Goal: Task Accomplishment & Management: Manage account settings

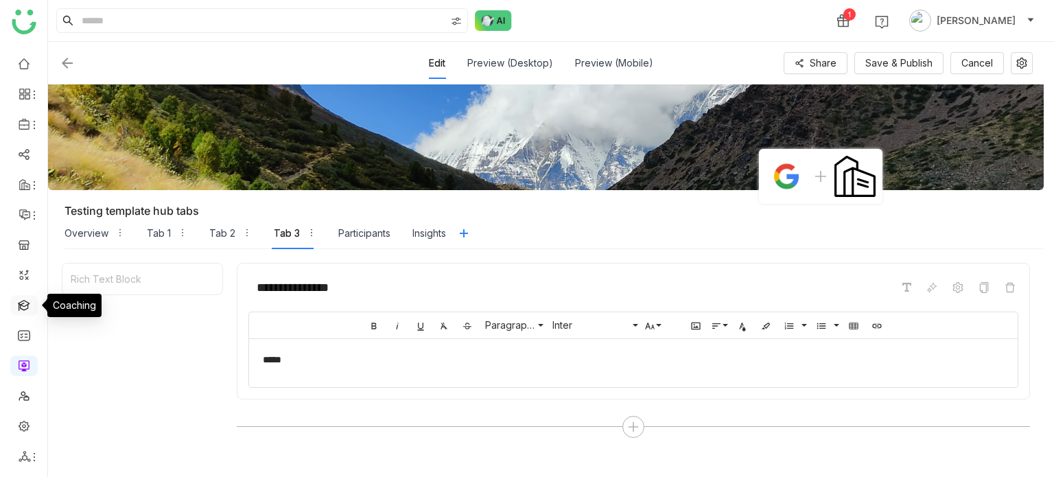
click at [25, 305] on link at bounding box center [24, 304] width 12 height 12
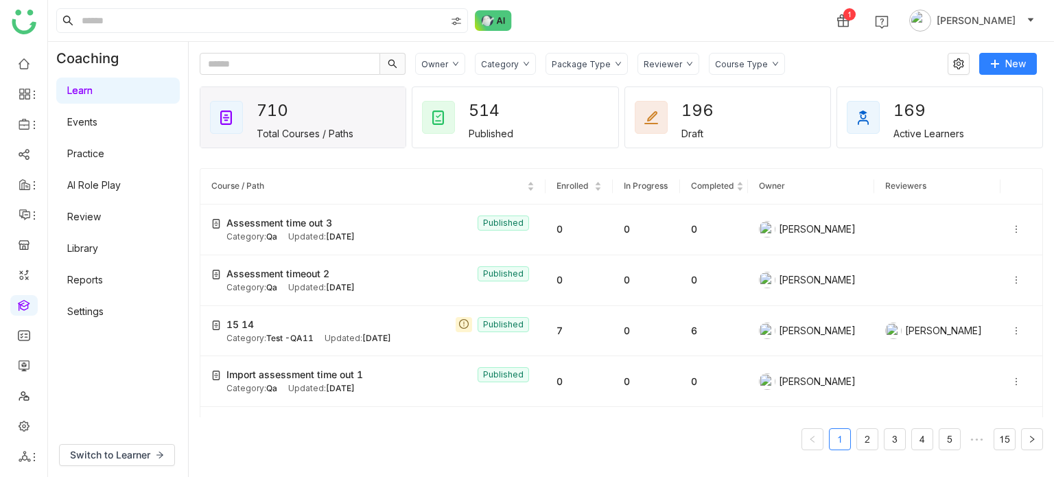
click at [95, 305] on link "Settings" at bounding box center [85, 311] width 36 height 12
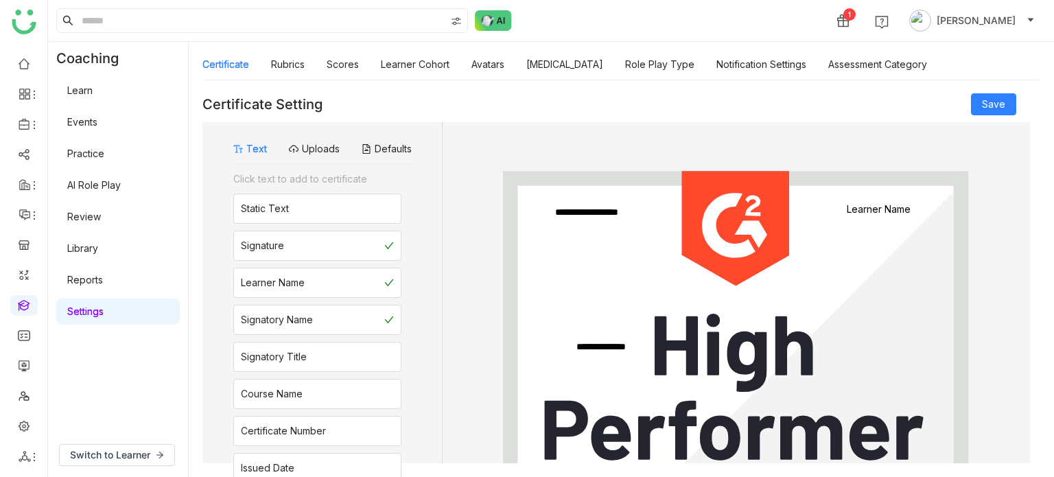
click at [506, 71] on div "Certificate Rubrics Scores Learner Cohort Avatars Personality Type Role Play Ty…" at bounding box center [564, 65] width 725 height 32
click at [497, 69] on link "Avatars" at bounding box center [487, 64] width 33 height 12
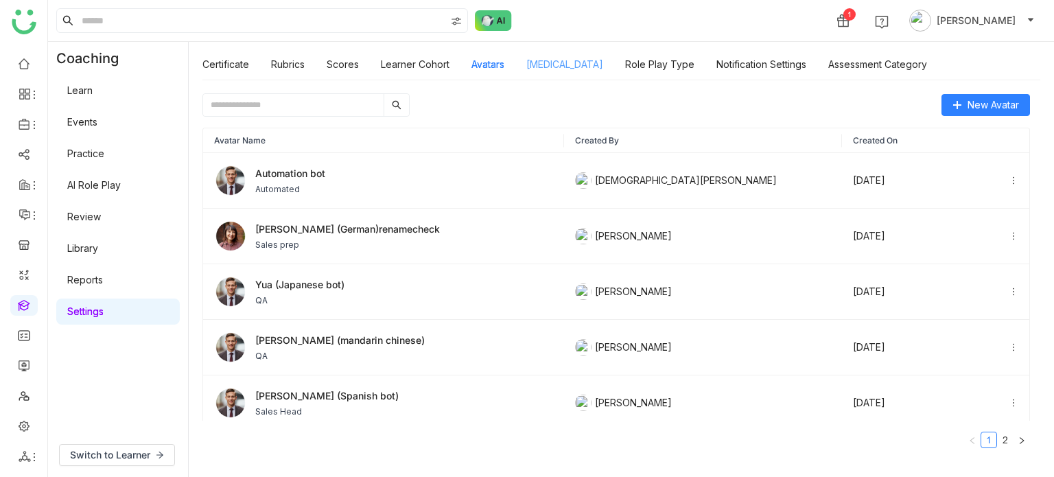
click at [557, 67] on link "Personality Type" at bounding box center [564, 64] width 77 height 12
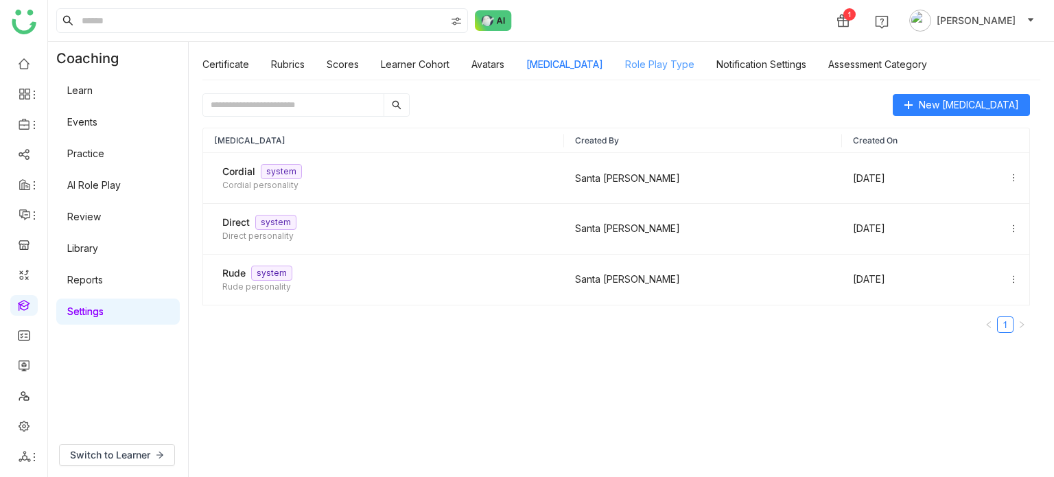
click at [672, 61] on link "Role Play Type" at bounding box center [659, 64] width 69 height 12
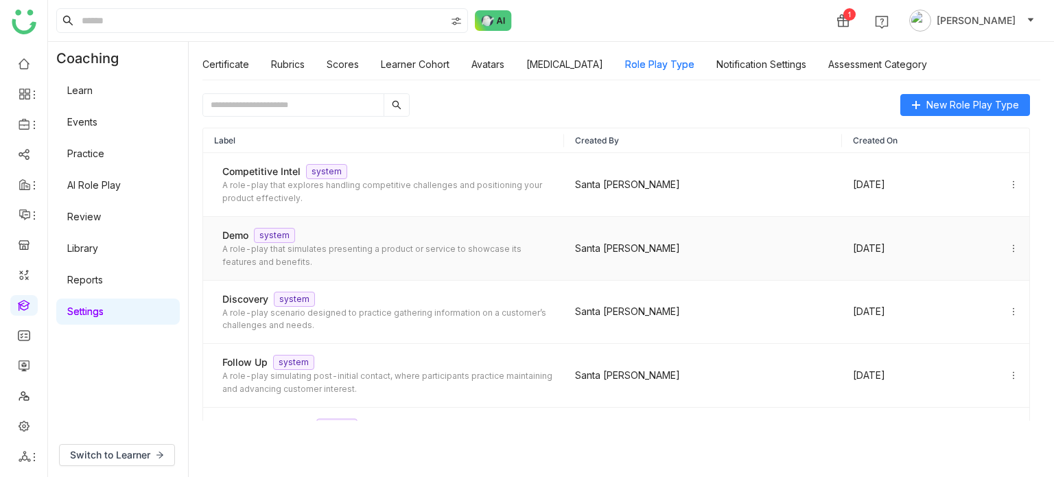
scroll to position [366, 0]
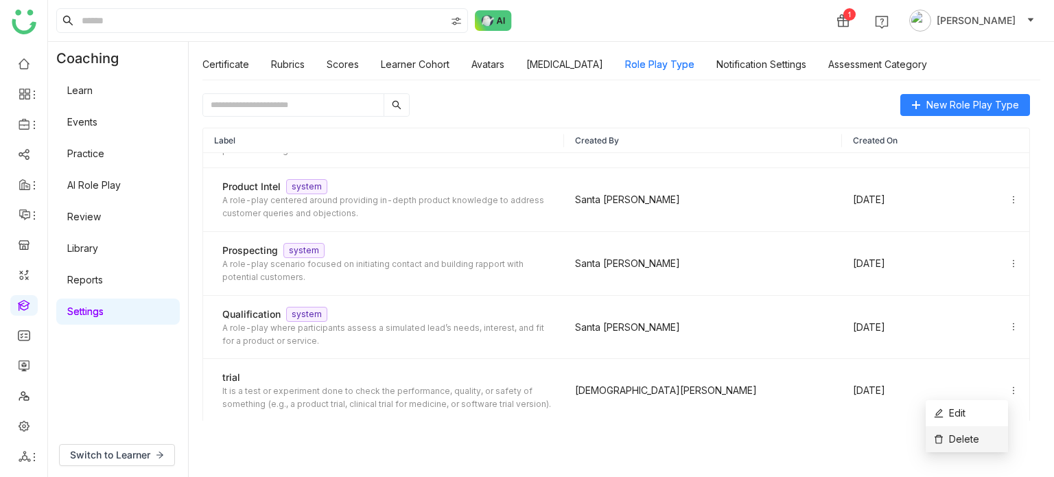
click at [982, 430] on li "Delete" at bounding box center [967, 439] width 82 height 26
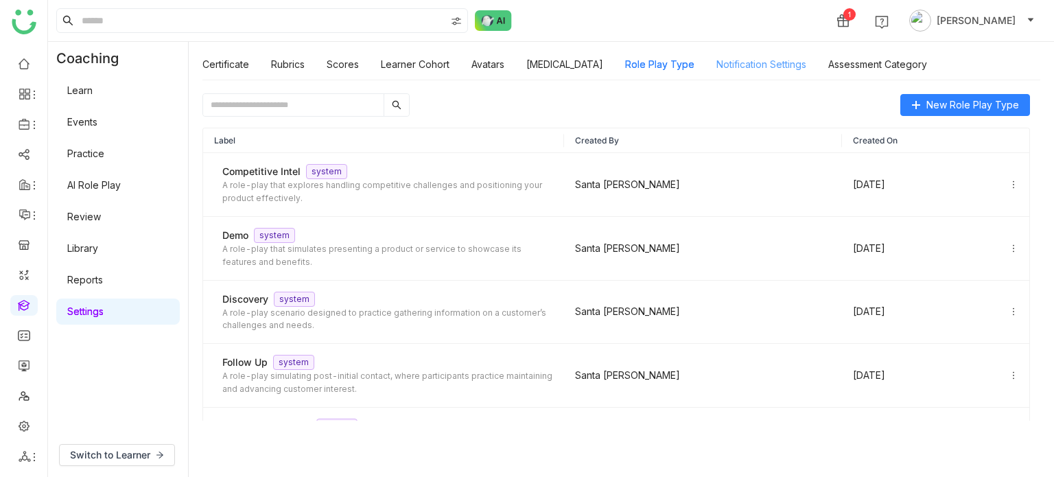
click at [764, 70] on link "Notification Settings" at bounding box center [761, 64] width 90 height 12
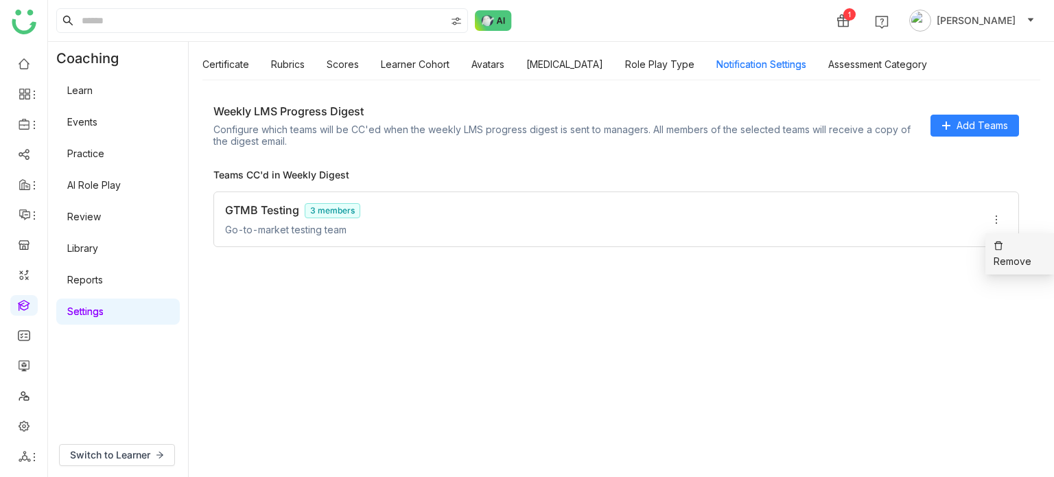
click at [996, 247] on icon at bounding box center [999, 246] width 10 height 10
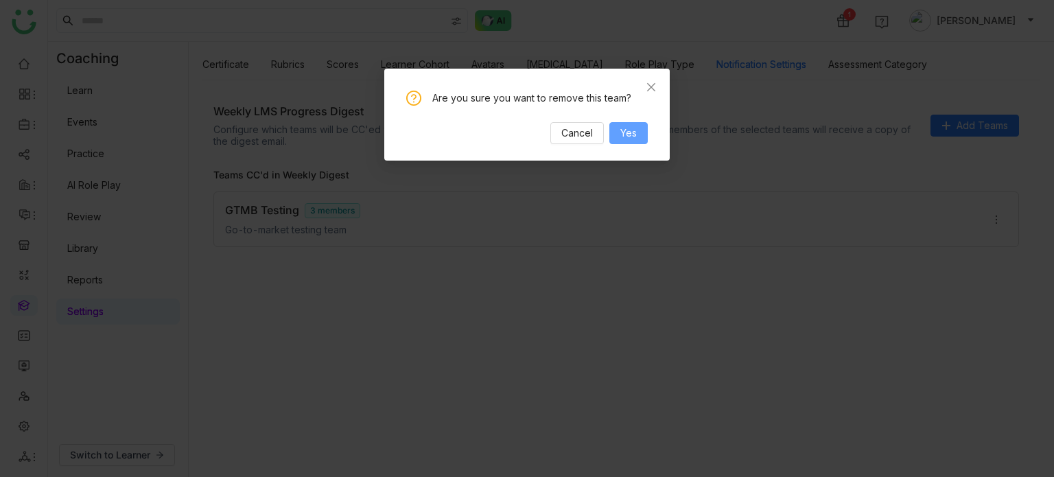
click at [631, 139] on span "Yes" at bounding box center [628, 133] width 16 height 15
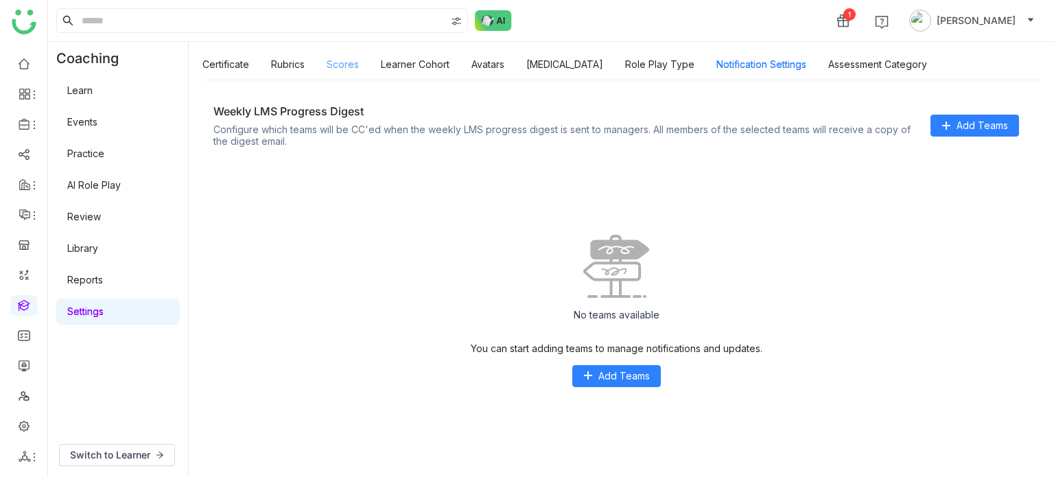
click at [351, 64] on link "Scores" at bounding box center [343, 64] width 32 height 12
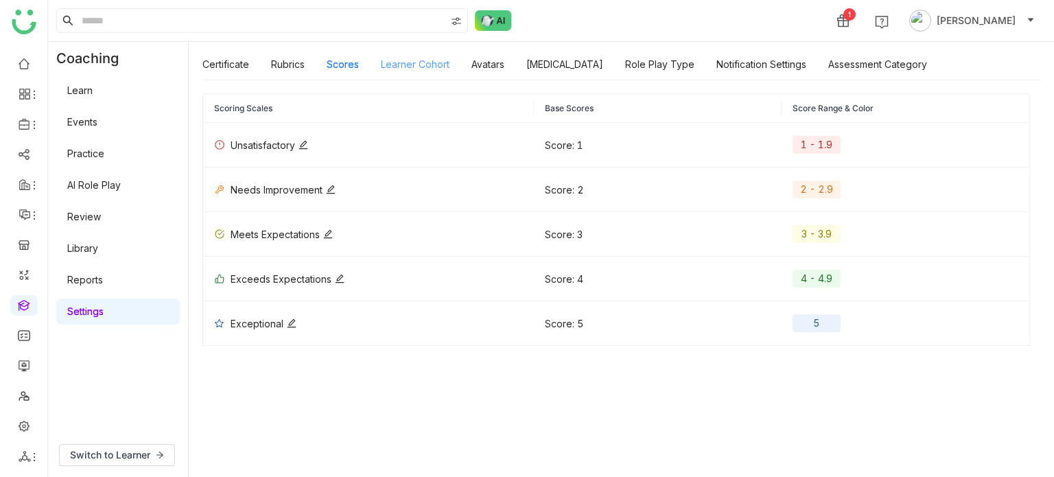
click at [429, 70] on link "Learner Cohort" at bounding box center [415, 64] width 69 height 12
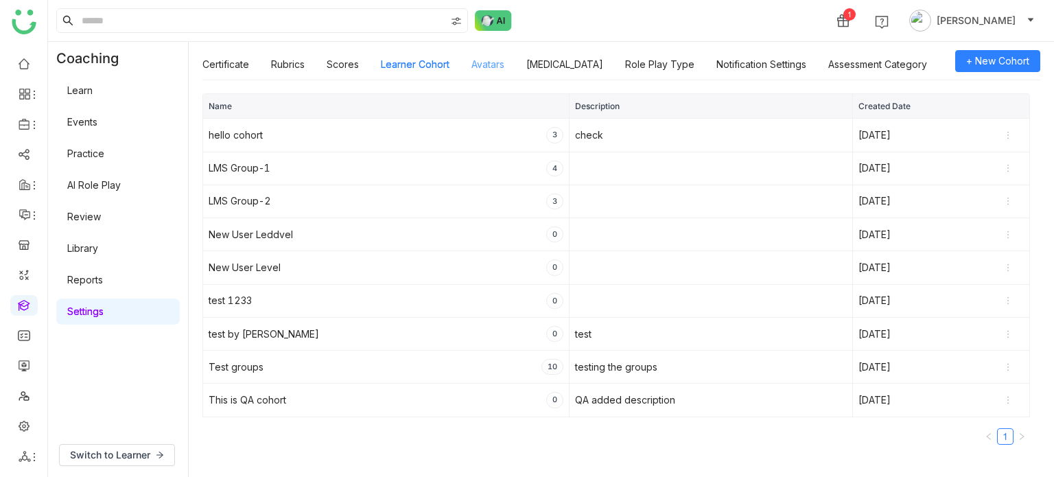
click at [476, 70] on link "Avatars" at bounding box center [487, 64] width 33 height 12
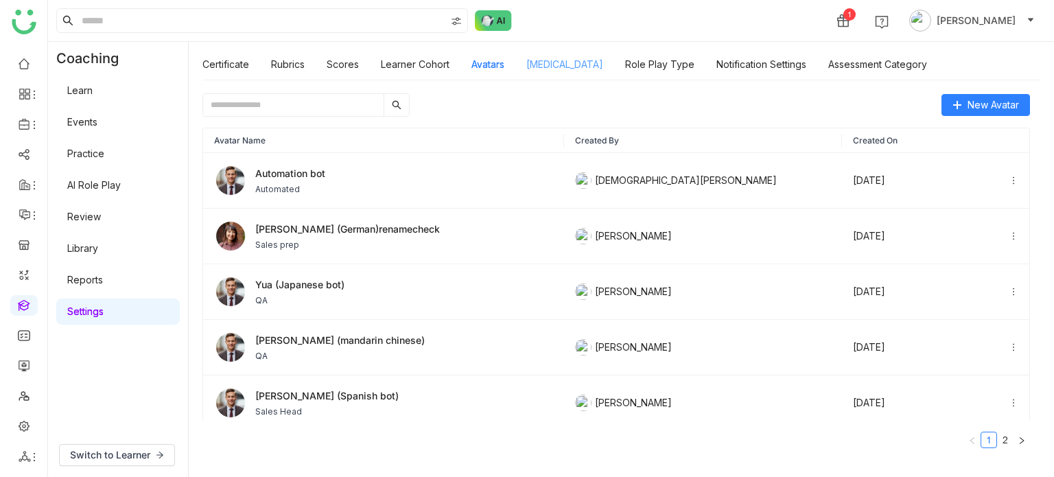
click at [563, 58] on link "Personality Type" at bounding box center [564, 64] width 77 height 12
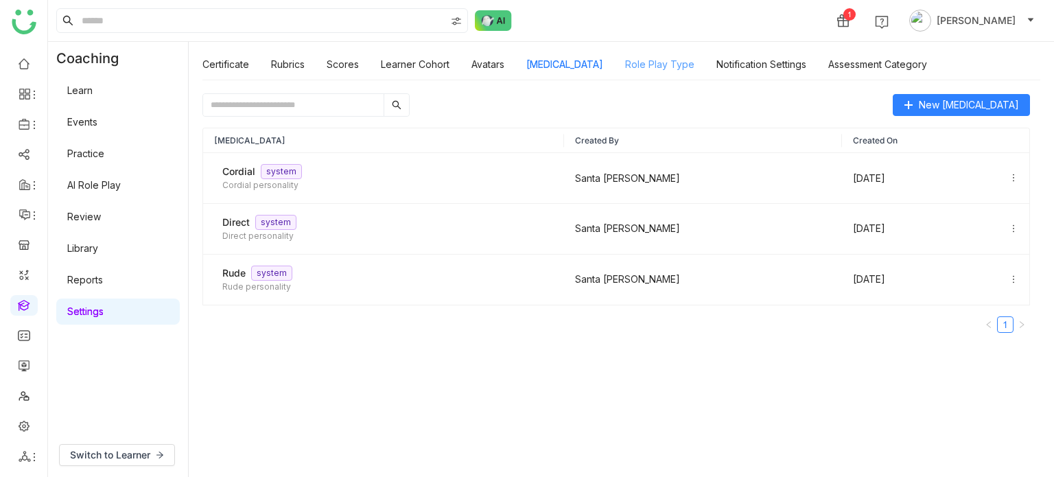
click at [683, 62] on link "Role Play Type" at bounding box center [659, 64] width 69 height 12
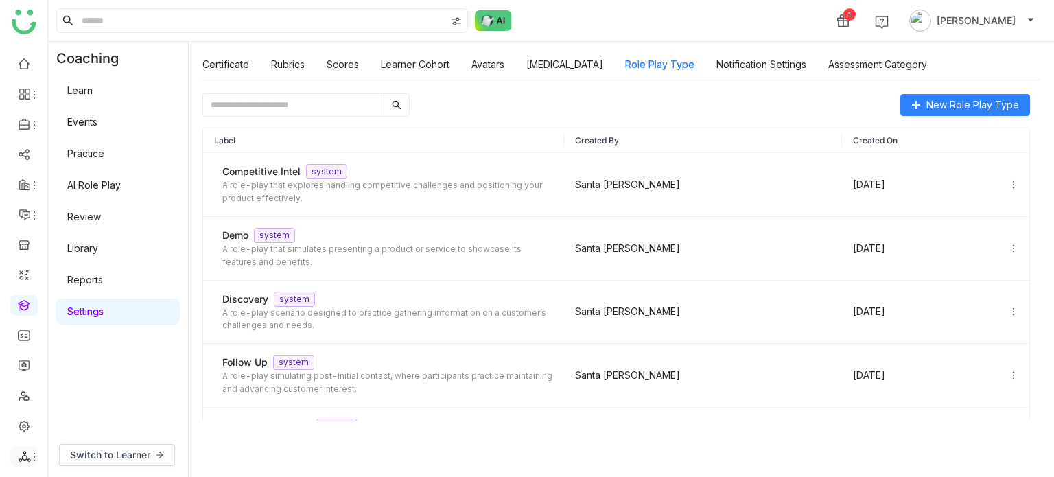
click at [21, 447] on li at bounding box center [23, 456] width 27 height 21
click at [21, 454] on icon at bounding box center [25, 456] width 12 height 12
click at [108, 385] on link "List" at bounding box center [98, 381] width 95 height 10
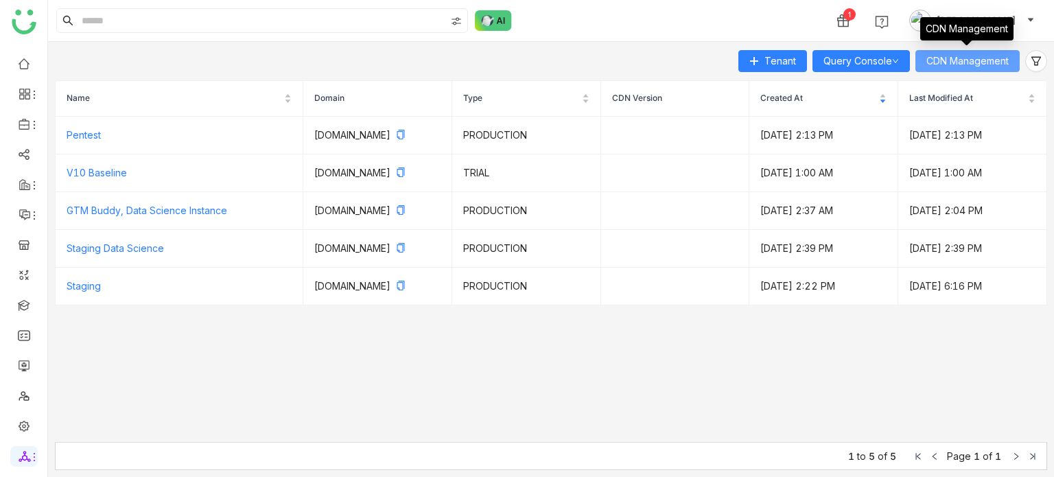
click at [971, 71] on button "CDN Management" at bounding box center [967, 61] width 104 height 22
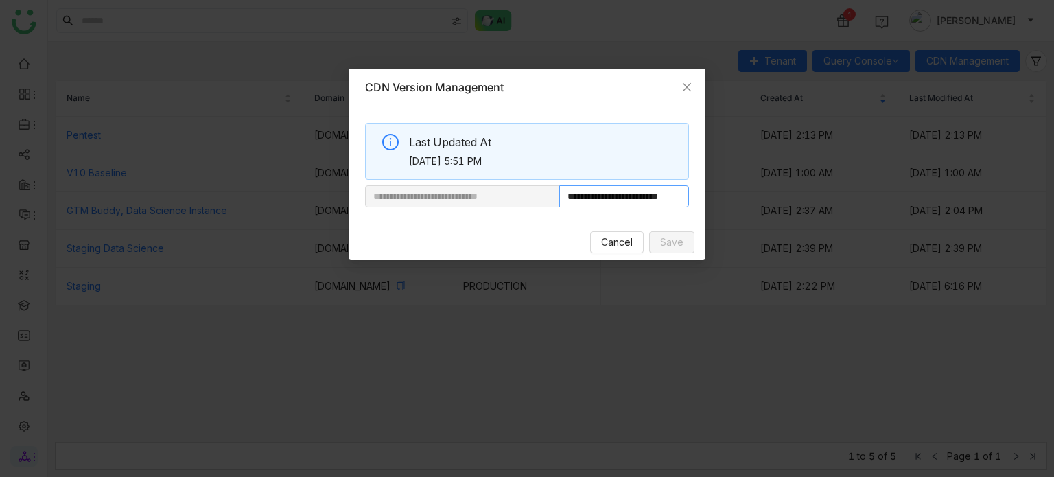
scroll to position [0, 25]
drag, startPoint x: 607, startPoint y: 195, endPoint x: 700, endPoint y: 202, distance: 93.6
click at [700, 202] on div "**********" at bounding box center [527, 164] width 357 height 117
paste input "**********"
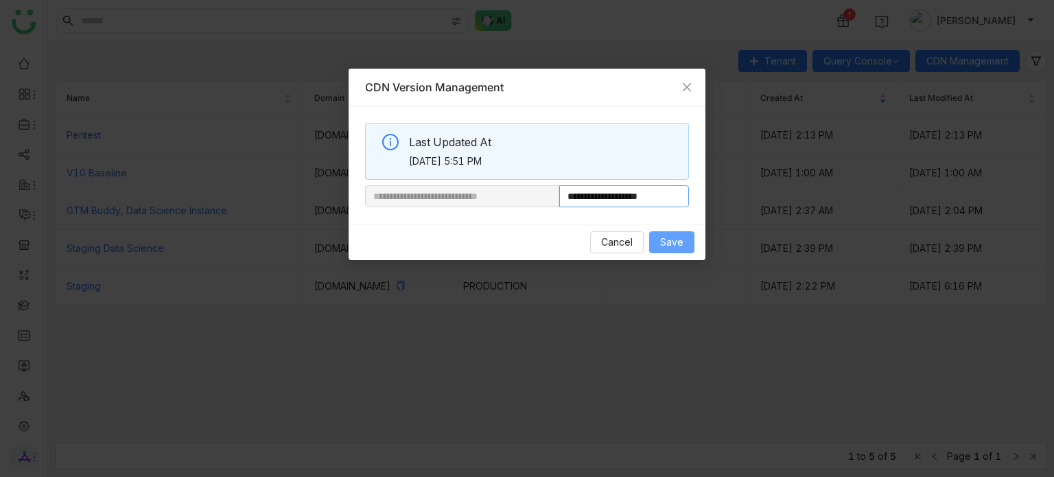
type input "**********"
click at [672, 235] on span "Save" at bounding box center [671, 242] width 23 height 15
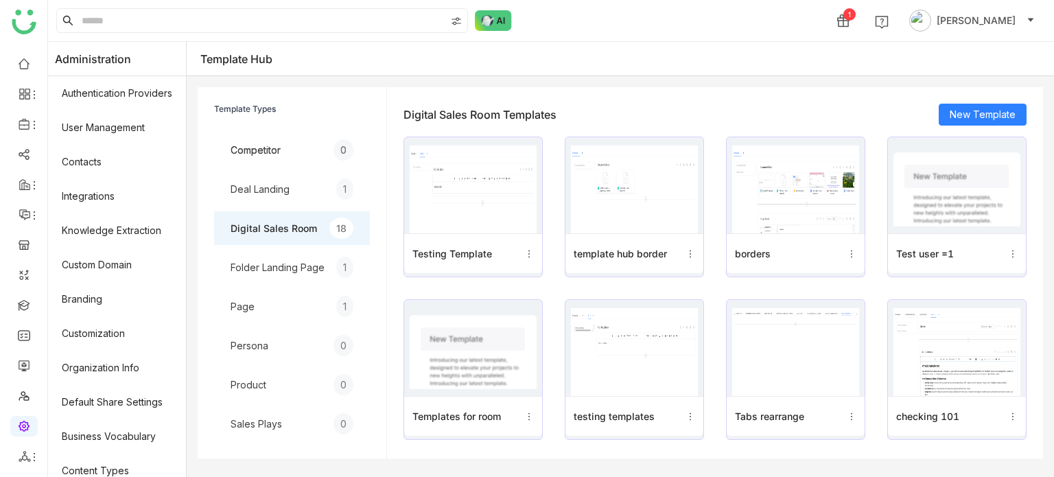
scroll to position [250, 0]
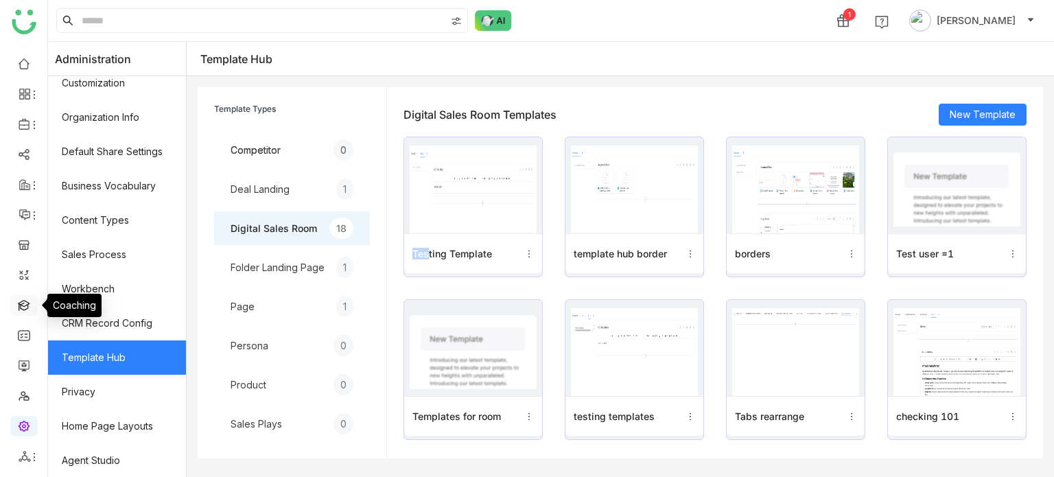
click at [21, 307] on link at bounding box center [24, 304] width 12 height 12
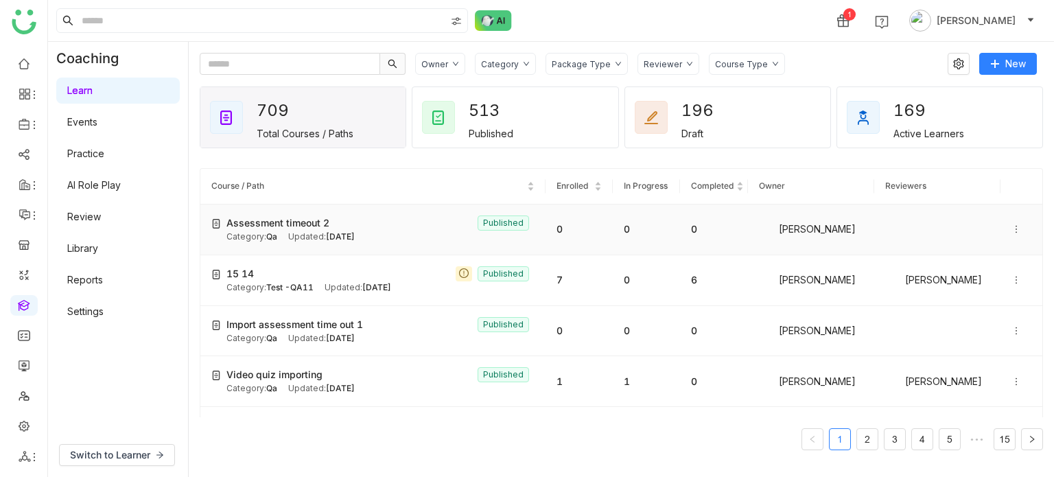
click at [307, 228] on span "Assessment timeout 2" at bounding box center [277, 222] width 103 height 15
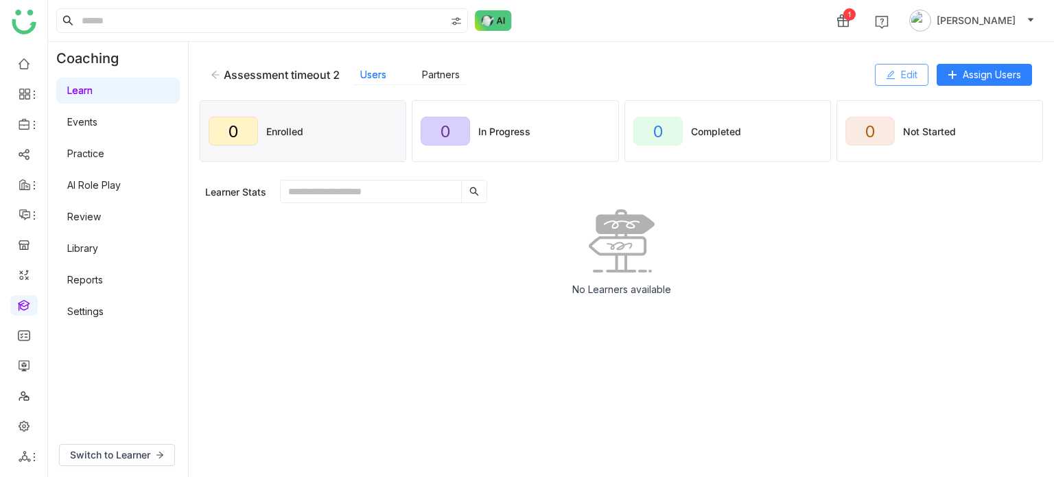
click at [919, 80] on button "Edit" at bounding box center [902, 75] width 54 height 22
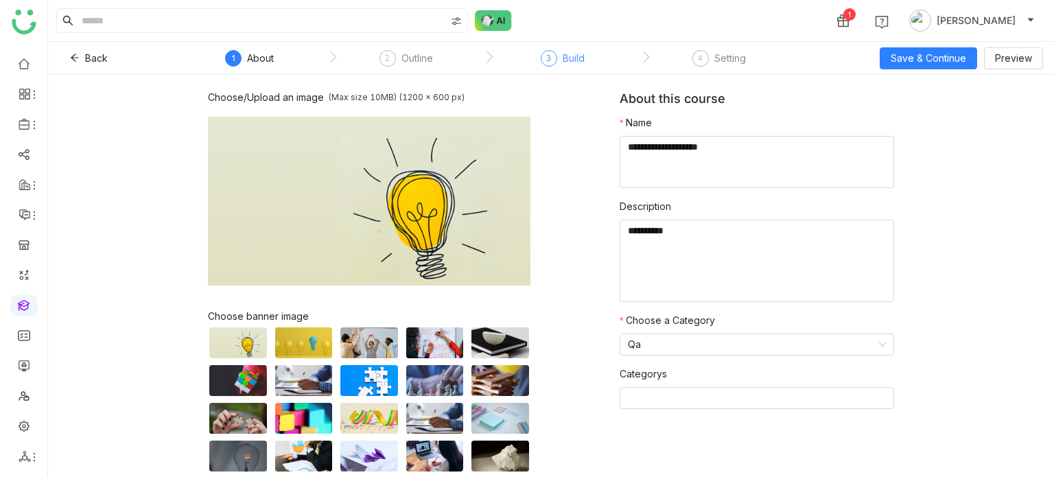
click at [572, 50] on div "Build" at bounding box center [574, 58] width 22 height 16
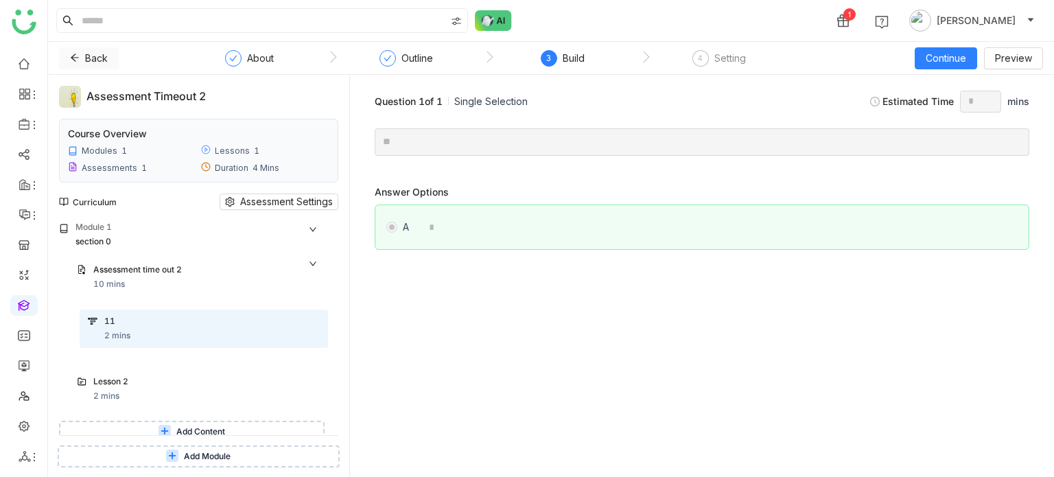
click at [78, 57] on icon at bounding box center [75, 58] width 8 height 8
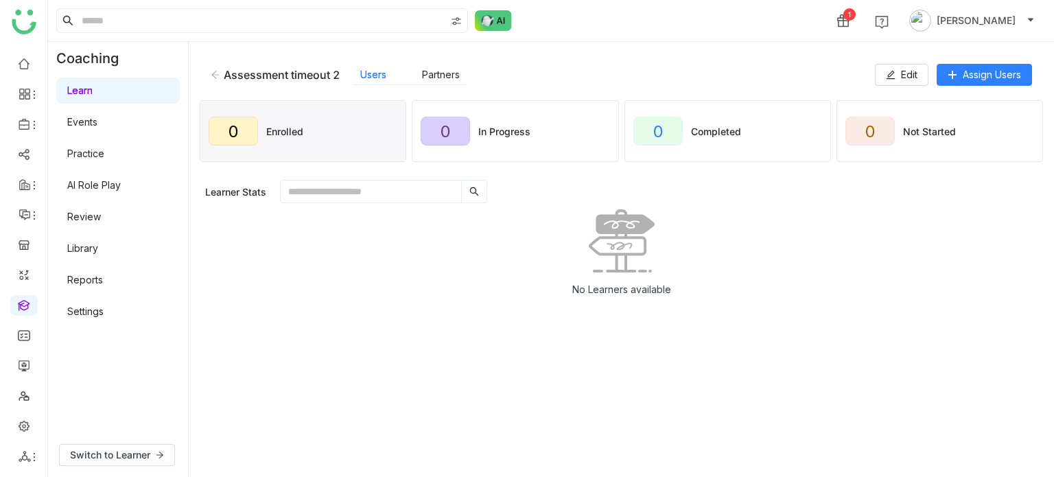
click at [214, 71] on icon at bounding box center [216, 75] width 10 height 10
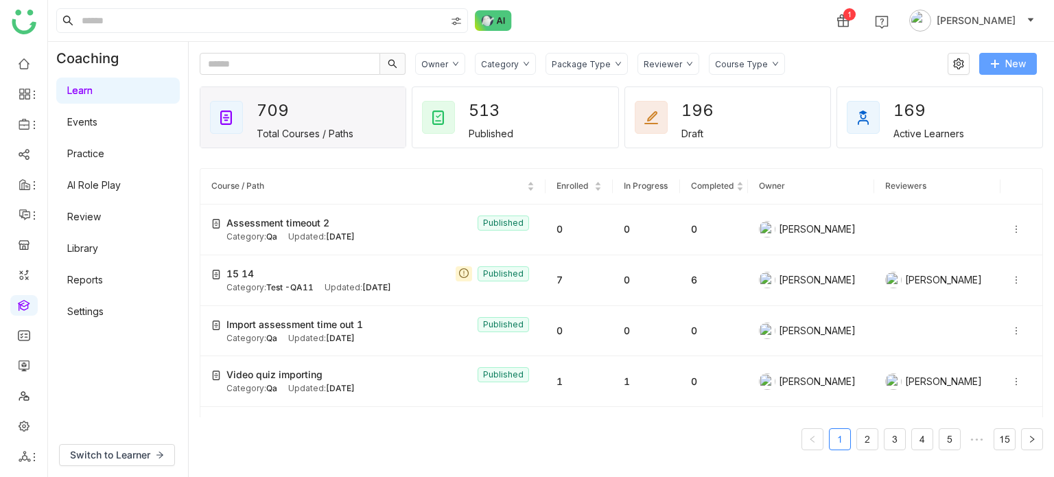
click at [1002, 56] on button "New" at bounding box center [1008, 64] width 58 height 22
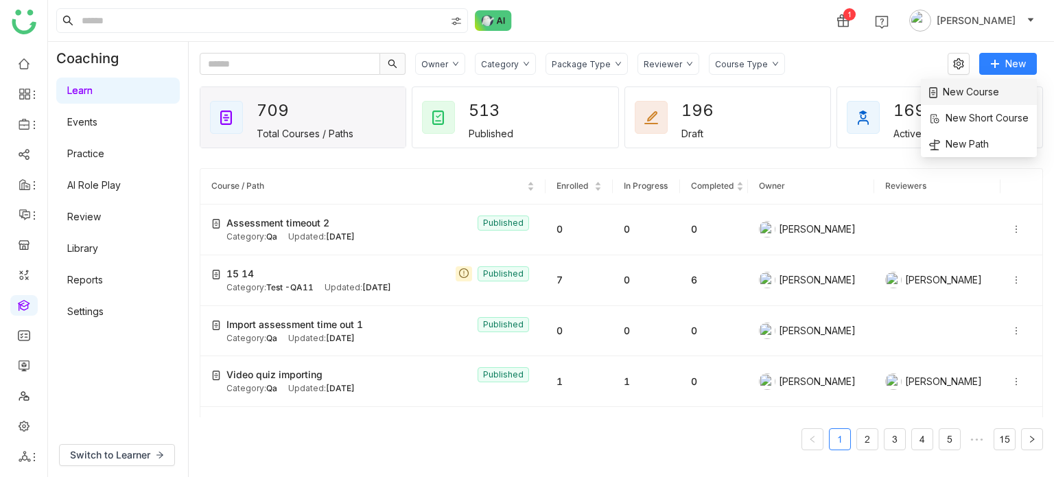
click at [991, 83] on li "New Course" at bounding box center [979, 92] width 116 height 26
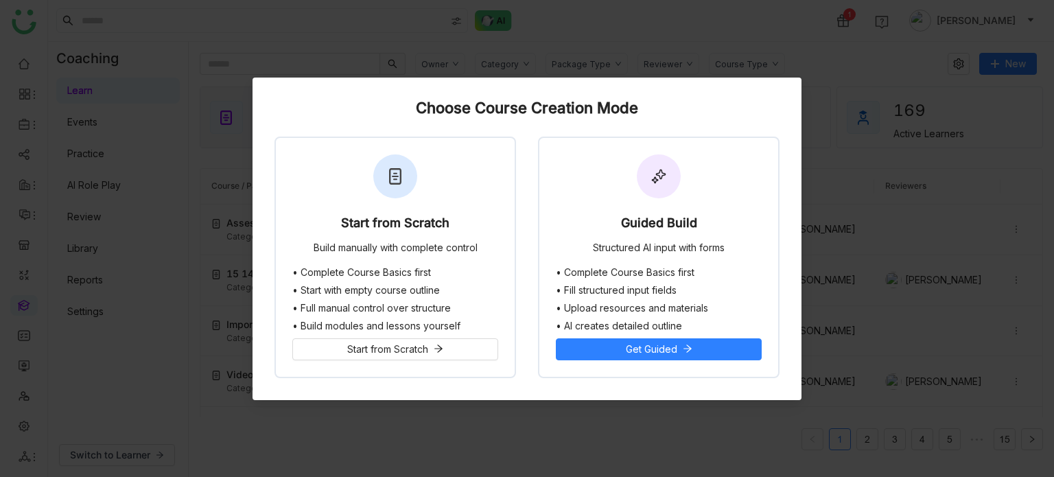
click at [454, 178] on div "Start from Scratch Build manually with complete control" at bounding box center [395, 202] width 239 height 129
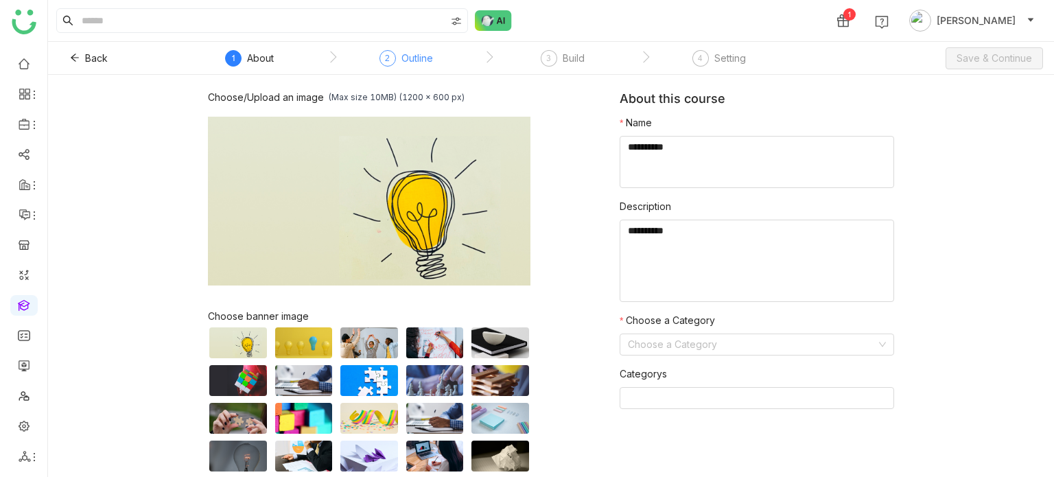
click at [417, 60] on div "Outline" at bounding box center [417, 58] width 32 height 16
click at [683, 143] on textarea at bounding box center [757, 162] width 274 height 52
type textarea "**********"
type textarea "********"
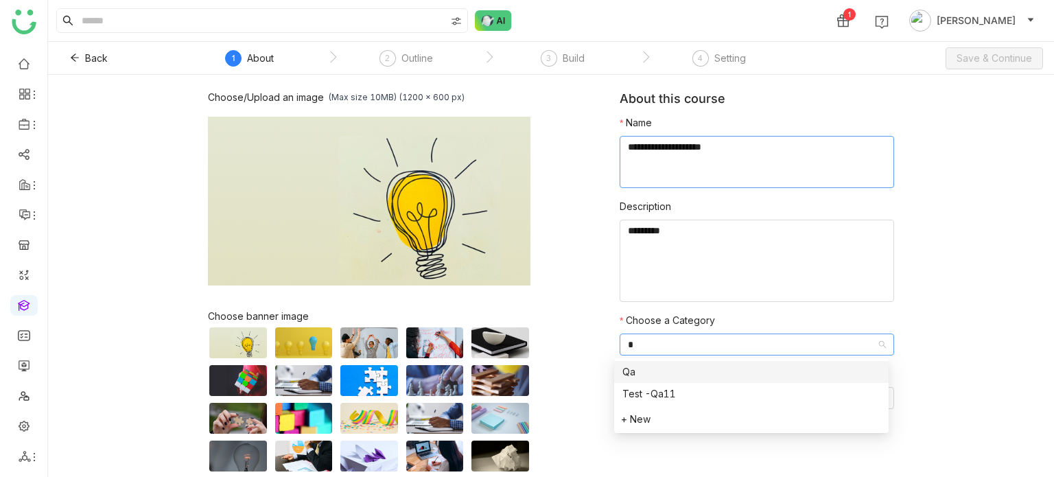
type input "**"
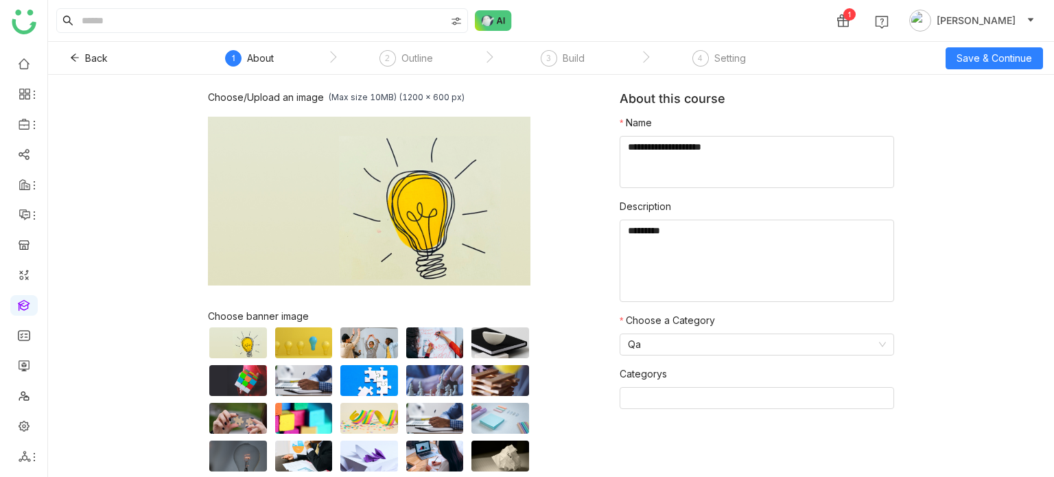
click at [1021, 46] on div "Back 1 About 2 Outline 3 Build 4 Setting Save & Continue" at bounding box center [551, 58] width 1006 height 33
click at [1019, 49] on button "Save & Continue" at bounding box center [993, 58] width 97 height 22
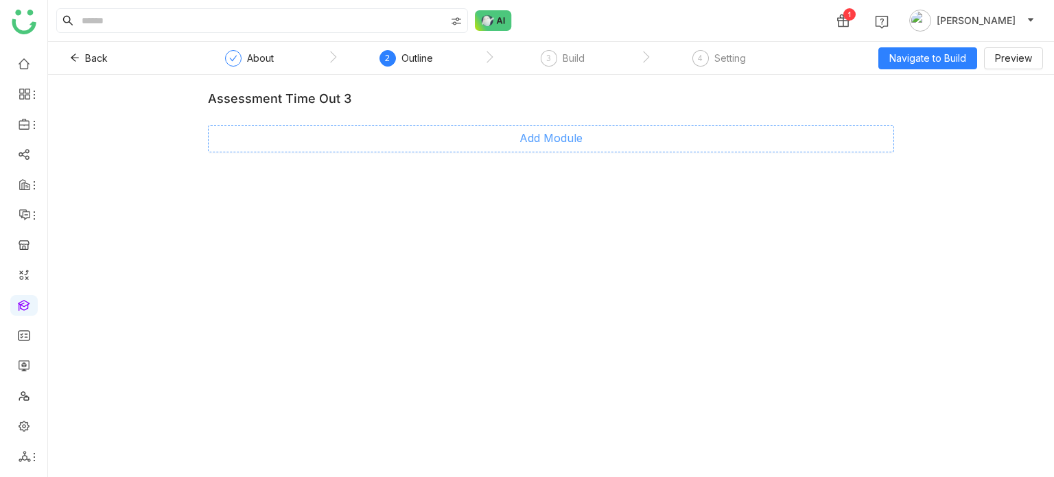
click at [611, 145] on button "Add Module" at bounding box center [551, 138] width 686 height 27
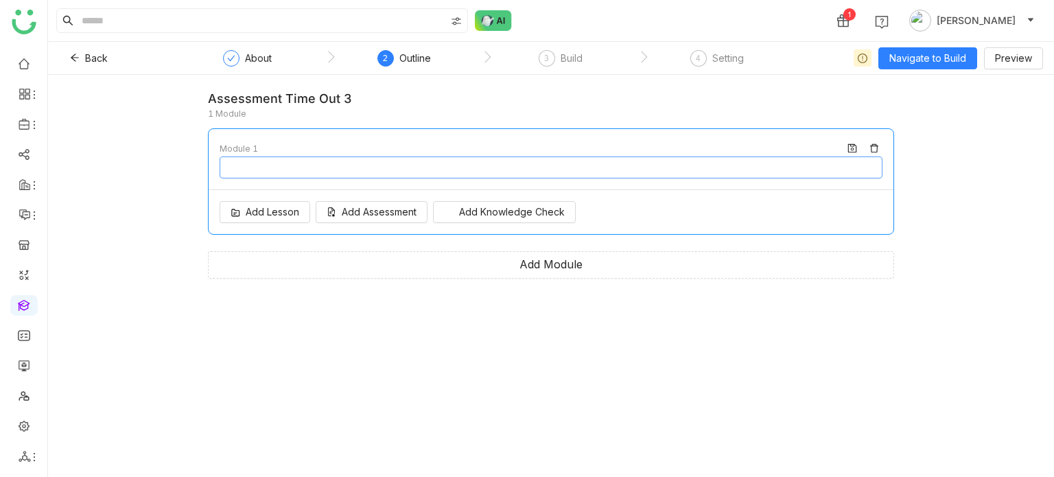
type input "********"
click at [279, 220] on button "Add Lesson" at bounding box center [265, 212] width 91 height 22
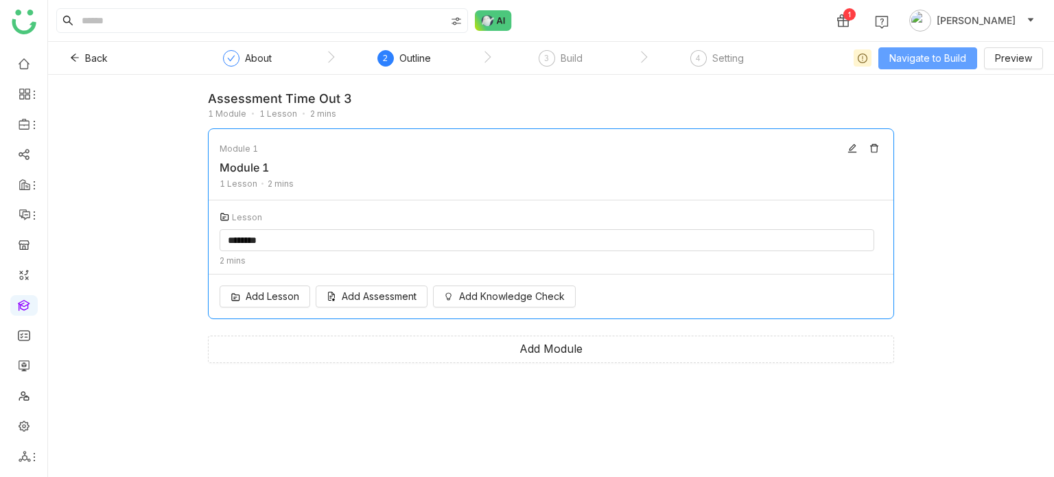
click at [924, 54] on span "Navigate to Build" at bounding box center [927, 58] width 77 height 15
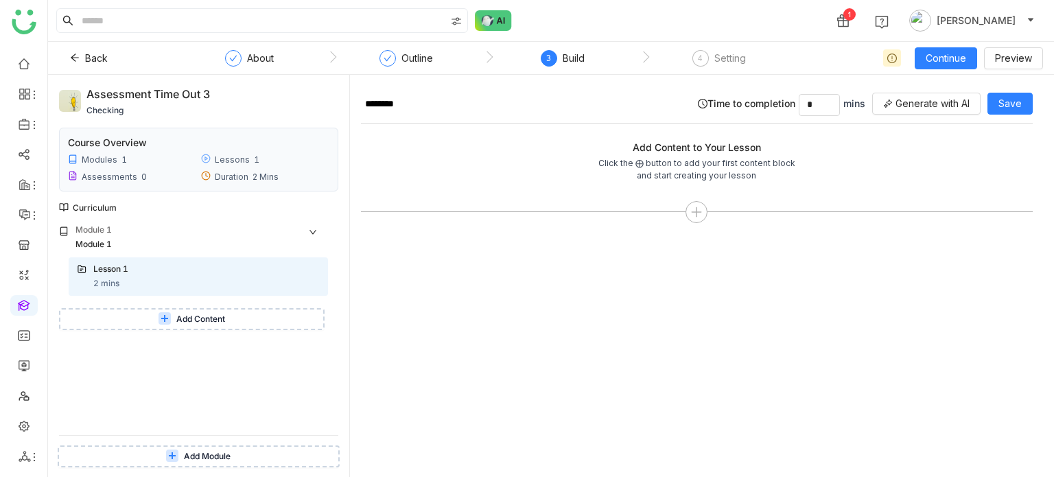
click at [203, 326] on button "Add Content" at bounding box center [192, 319] width 266 height 22
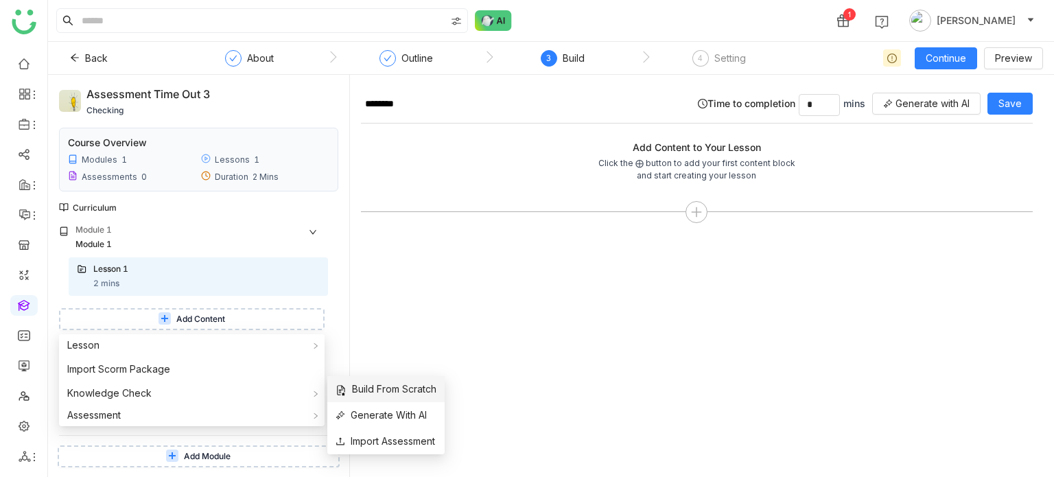
click at [379, 386] on span "Build From Scratch" at bounding box center [386, 388] width 101 height 15
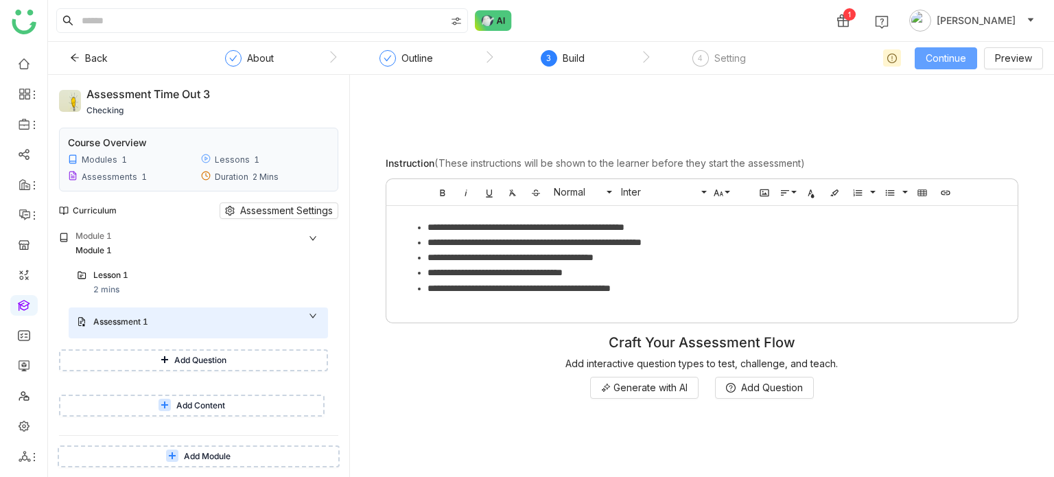
click at [949, 62] on span "Continue" at bounding box center [946, 58] width 40 height 15
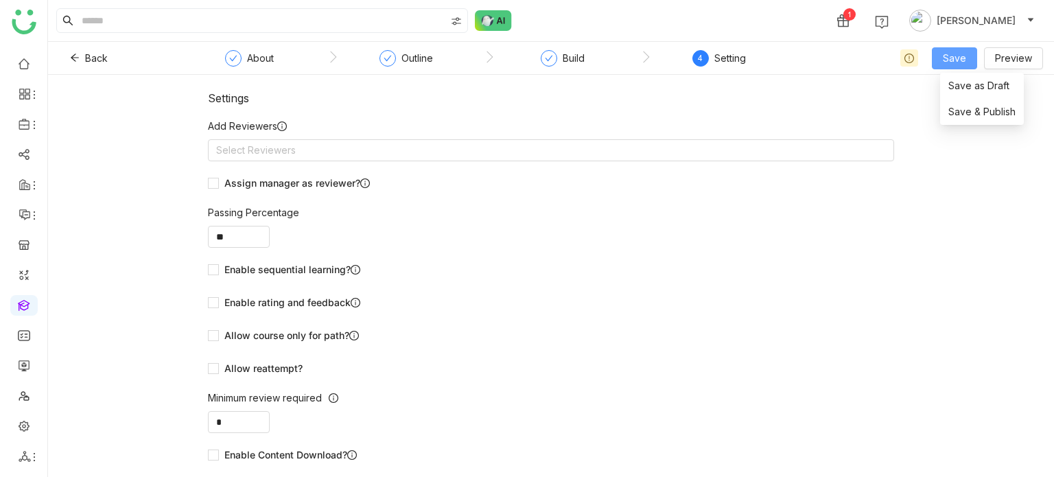
click at [949, 62] on span "Save" at bounding box center [954, 58] width 23 height 15
click at [961, 111] on span "Save & Publish" at bounding box center [981, 111] width 67 height 15
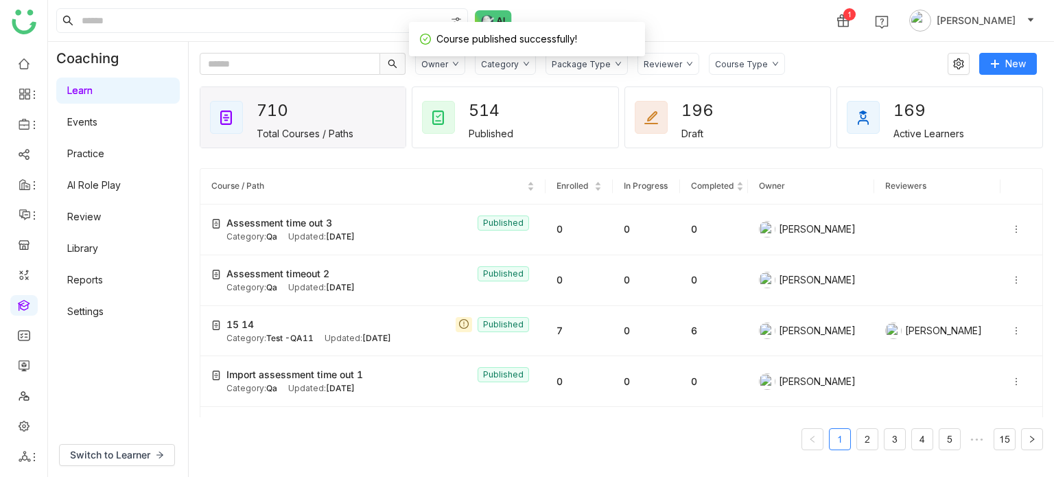
click at [98, 254] on link "Library" at bounding box center [82, 248] width 31 height 12
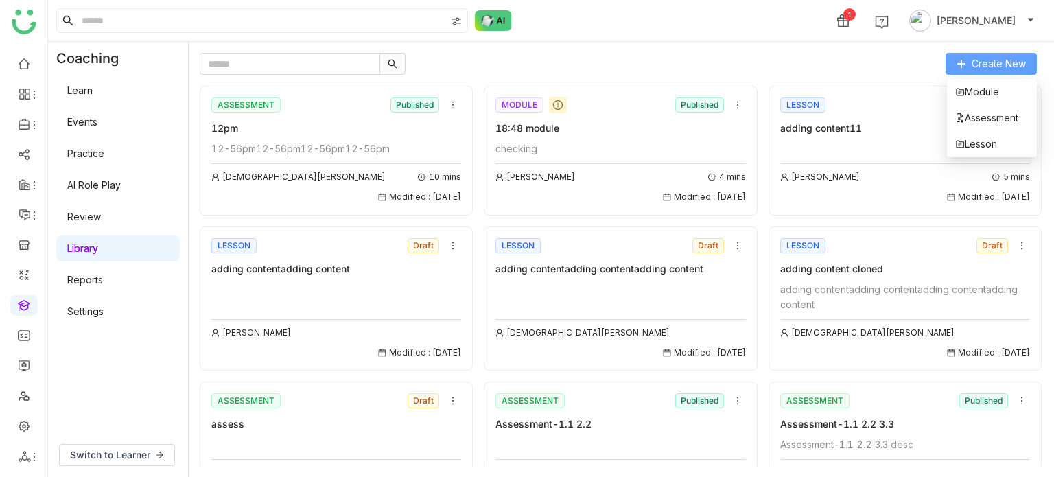
click at [988, 64] on span "Create New" at bounding box center [999, 63] width 54 height 15
click at [985, 117] on span "Assessment" at bounding box center [986, 117] width 63 height 15
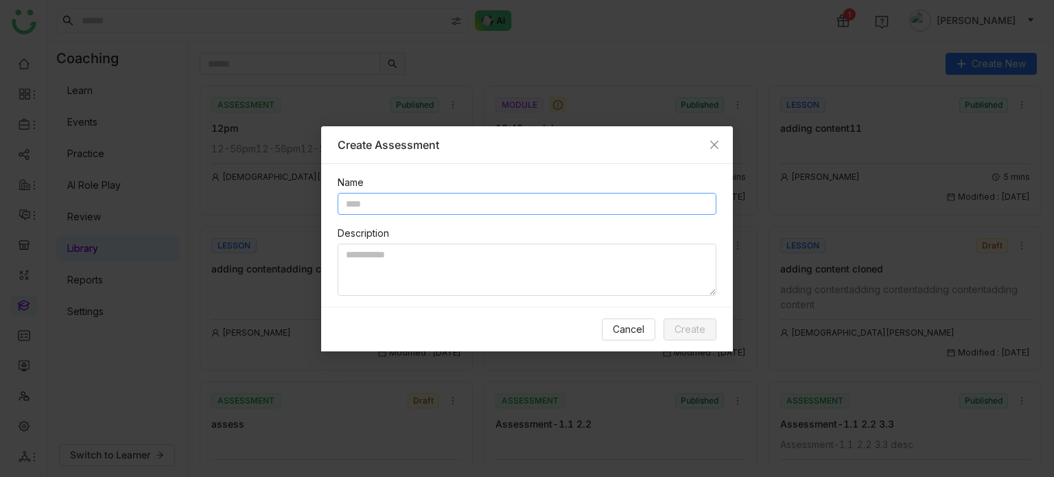
click at [395, 211] on input "text" at bounding box center [527, 204] width 379 height 22
type input "**********"
type textarea "********"
click at [702, 326] on span "Create" at bounding box center [689, 329] width 31 height 15
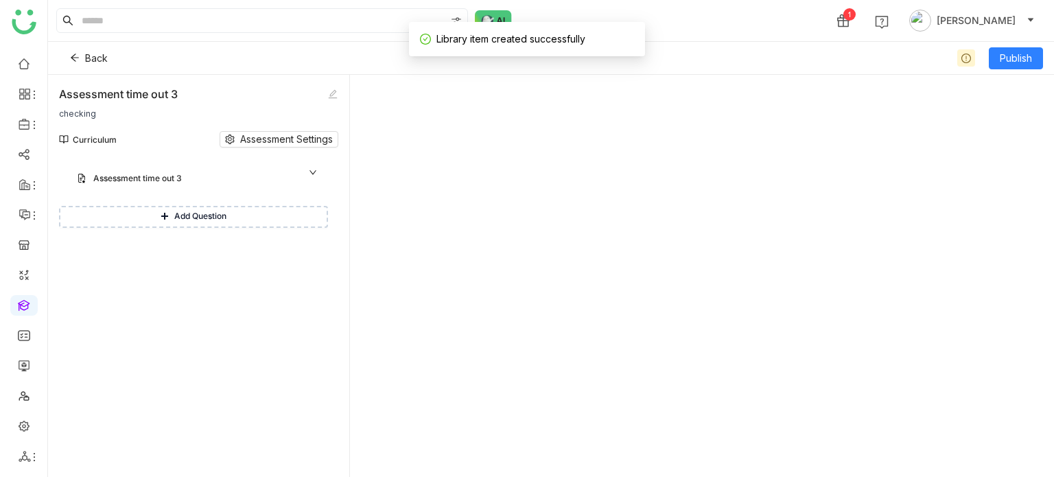
click at [220, 215] on span "Add Question" at bounding box center [200, 216] width 52 height 13
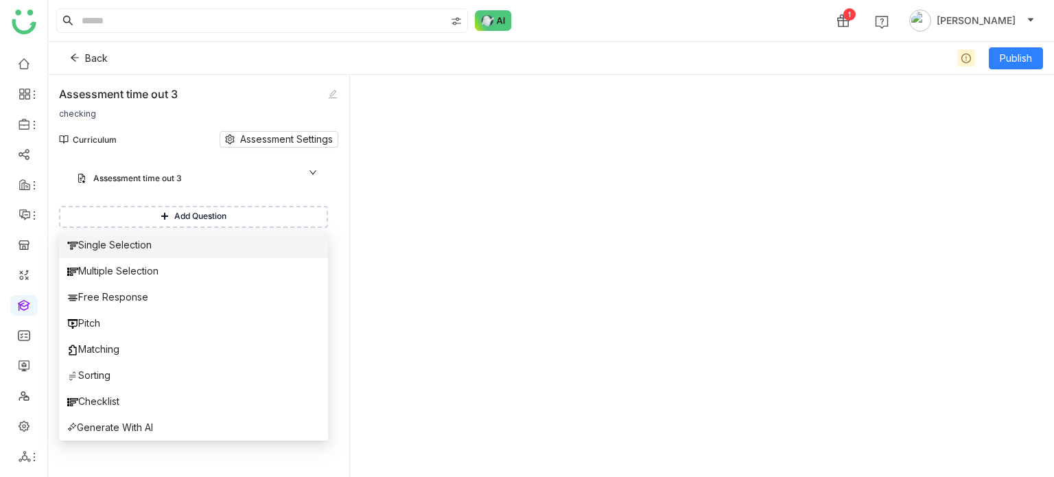
click at [198, 247] on li "Single Selection" at bounding box center [193, 245] width 269 height 26
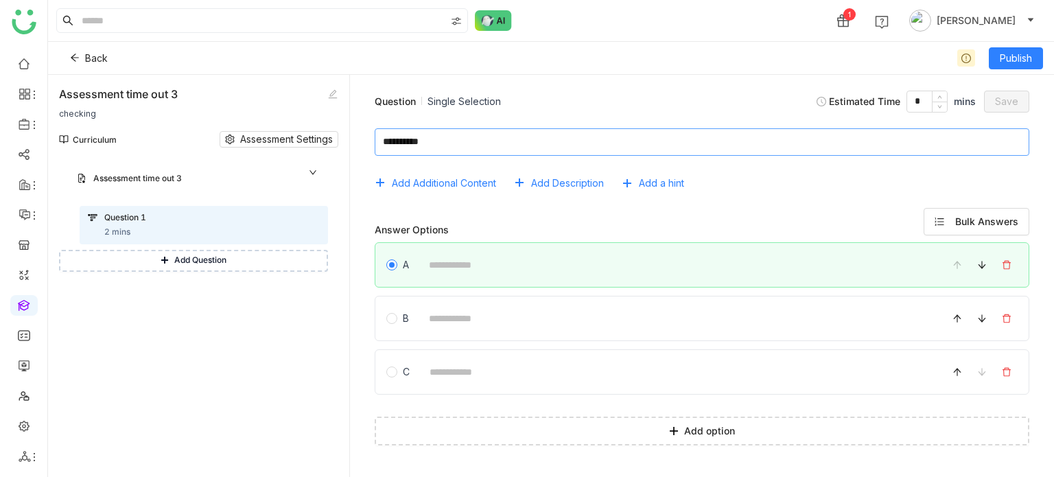
click at [686, 139] on textarea at bounding box center [702, 141] width 655 height 27
type textarea "*"
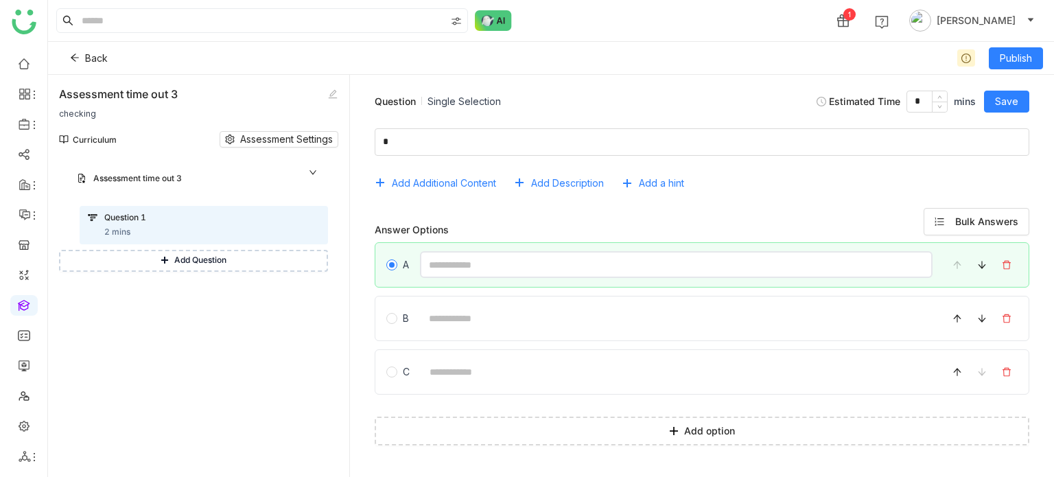
click at [518, 277] on input at bounding box center [676, 264] width 513 height 27
type input "*"
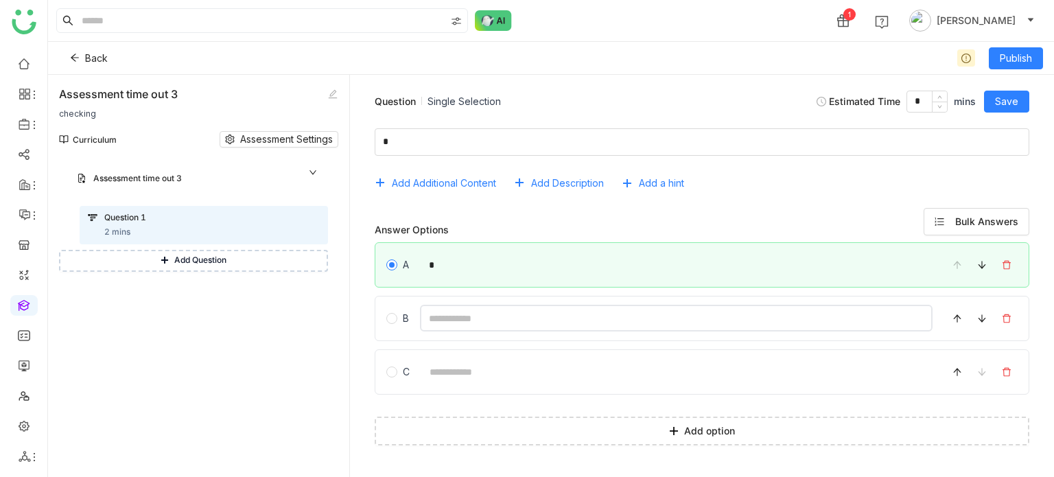
click at [458, 319] on input at bounding box center [676, 318] width 513 height 27
type input "*"
click at [450, 372] on input at bounding box center [677, 371] width 512 height 27
click at [450, 372] on input "*" at bounding box center [677, 371] width 512 height 27
type input "*"
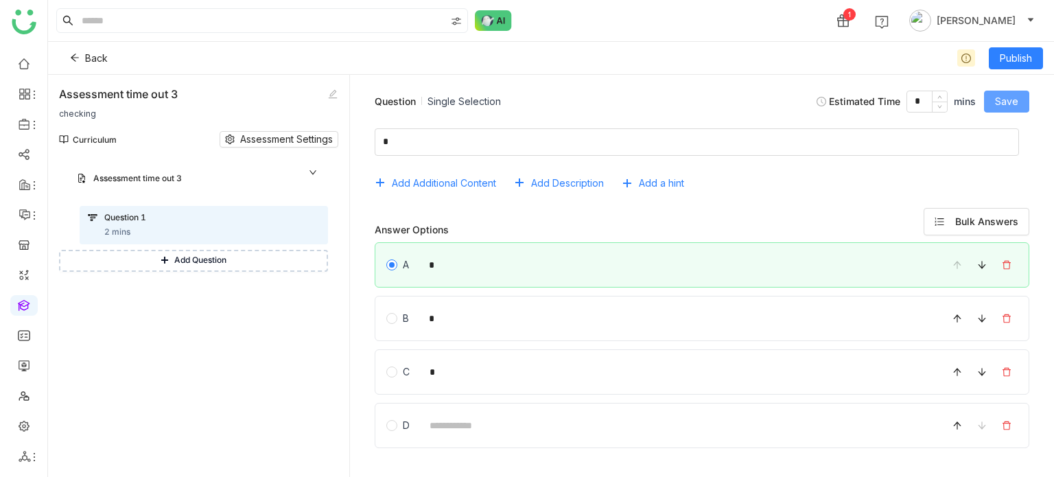
click at [1012, 100] on span "Save" at bounding box center [1006, 101] width 23 height 15
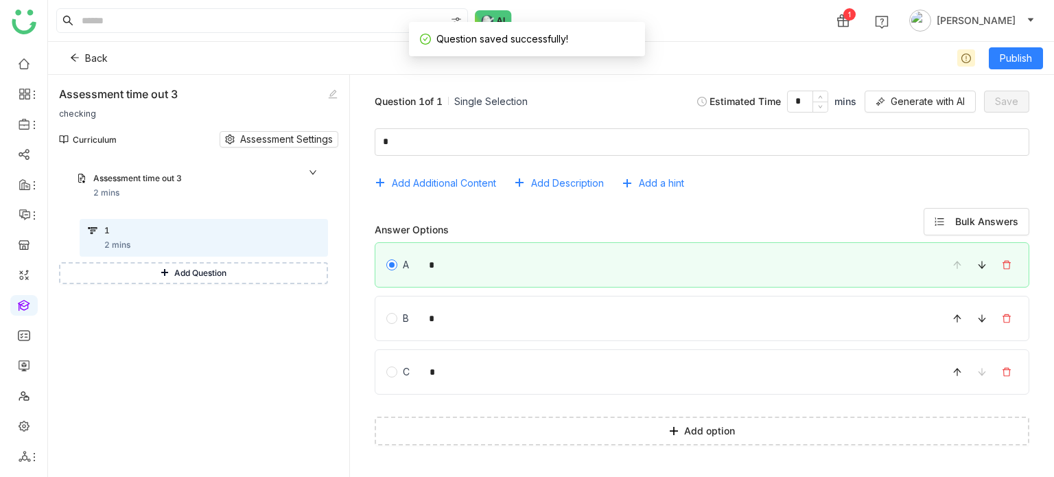
click at [287, 148] on div "Curriculum Assessment Settings" at bounding box center [198, 139] width 279 height 38
click at [290, 142] on span "Assessment Settings" at bounding box center [286, 139] width 93 height 15
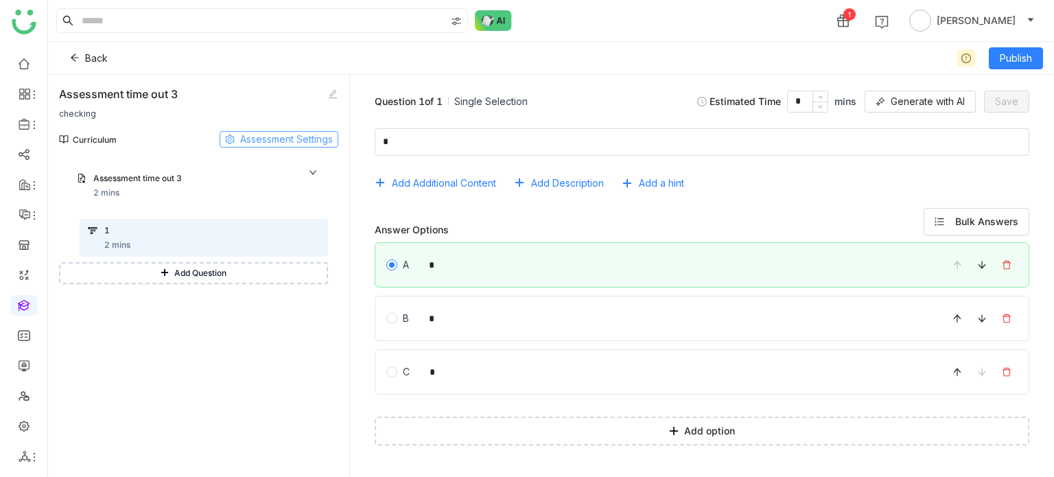
click at [310, 141] on span "Assessment Settings" at bounding box center [286, 139] width 93 height 15
